Goal: Navigation & Orientation: Understand site structure

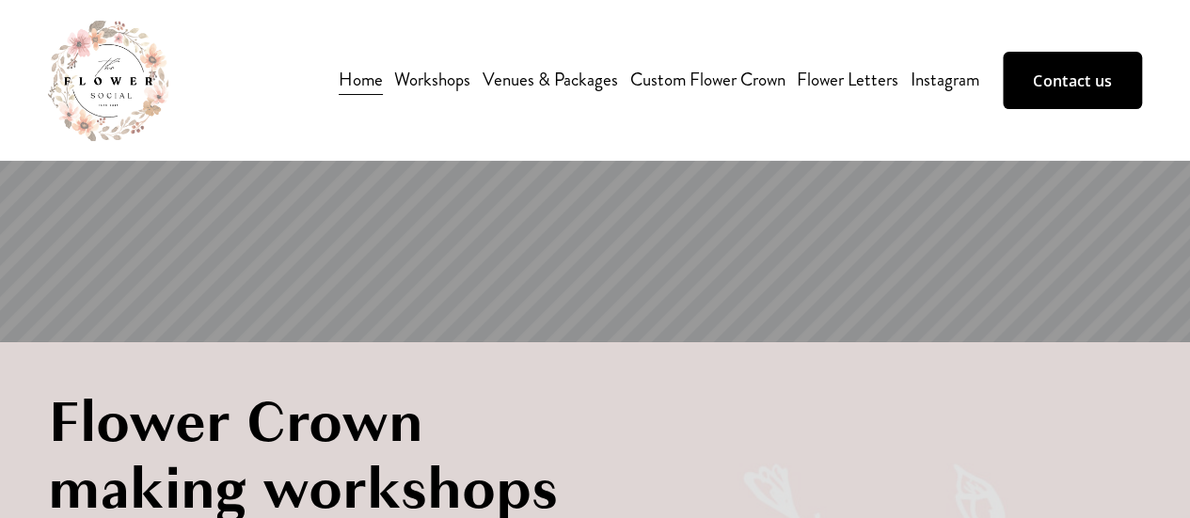
click at [857, 79] on link "Flower Letters" at bounding box center [848, 80] width 102 height 32
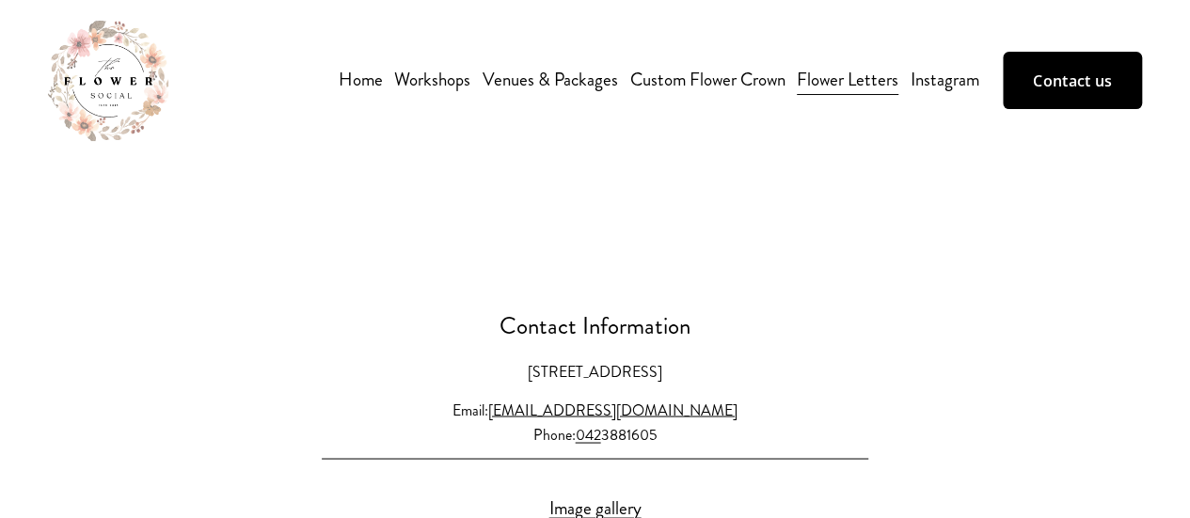
scroll to position [1787, 0]
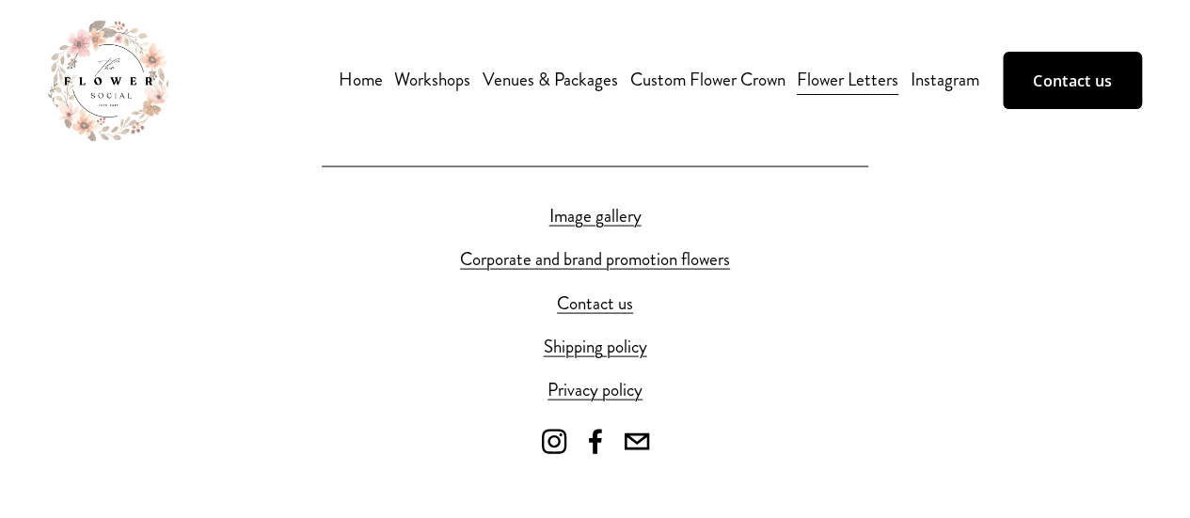
click at [689, 86] on link "Custom Flower Crown" at bounding box center [707, 80] width 155 height 32
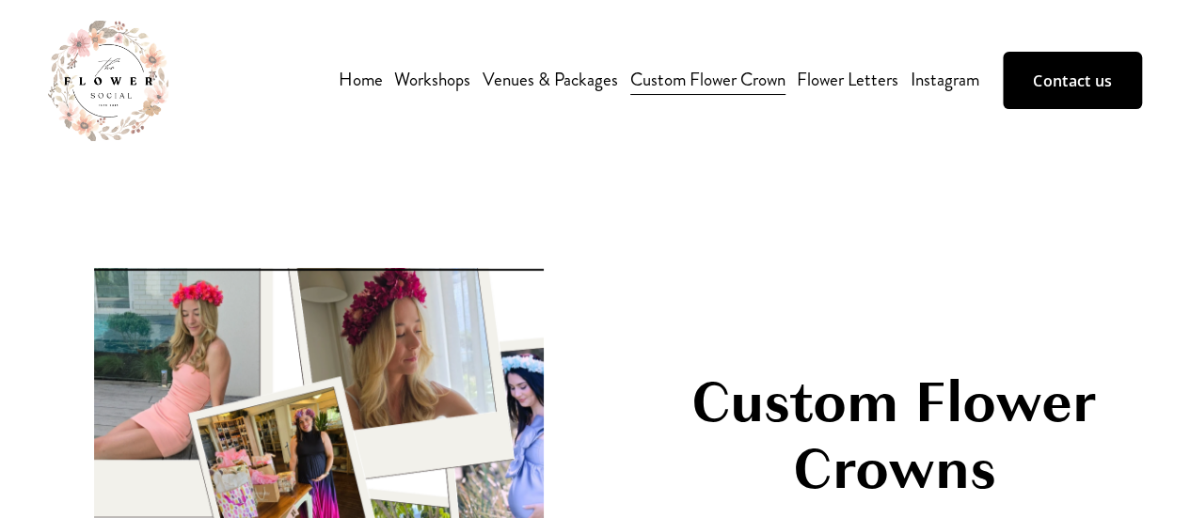
click at [532, 77] on link "Venues & Packages" at bounding box center [550, 80] width 135 height 32
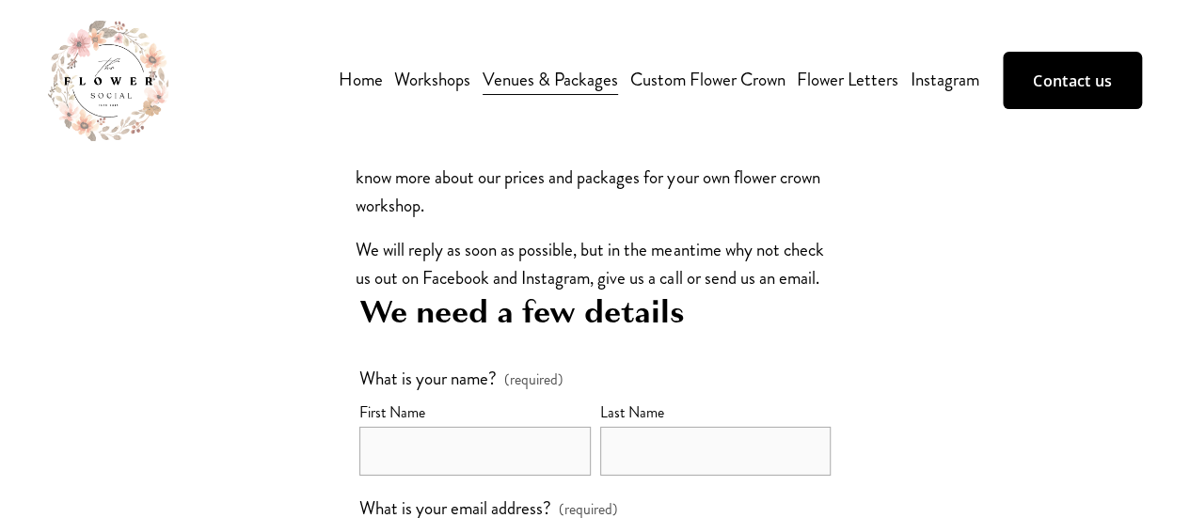
scroll to position [2446, 0]
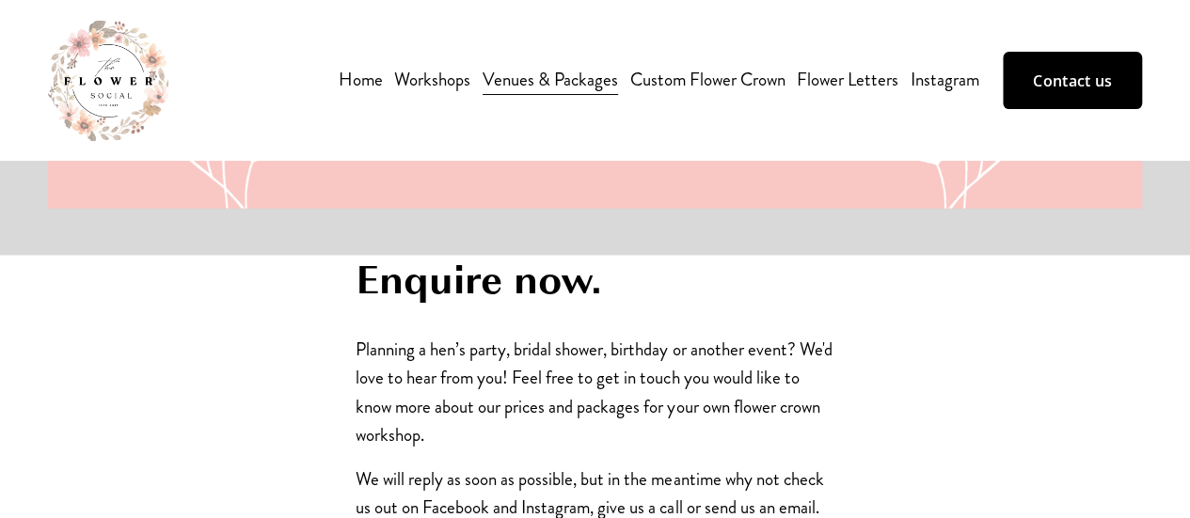
click at [103, 82] on img at bounding box center [108, 81] width 120 height 120
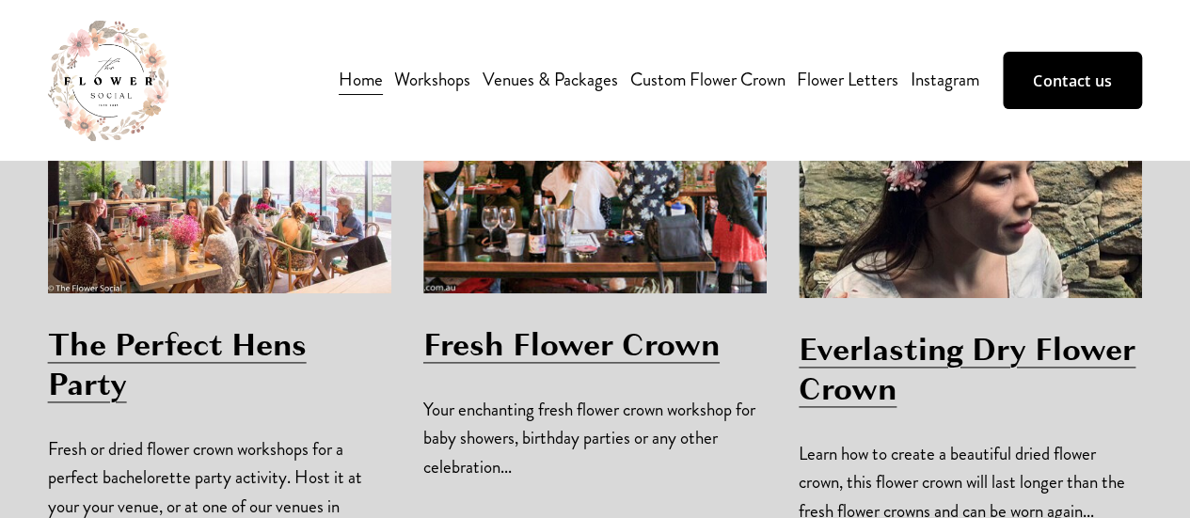
scroll to position [1129, 0]
